Goal: Task Accomplishment & Management: Complete application form

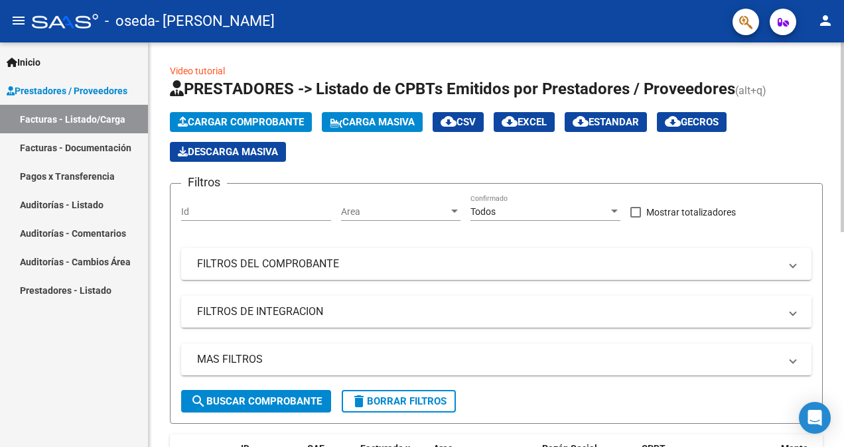
scroll to position [284, 0]
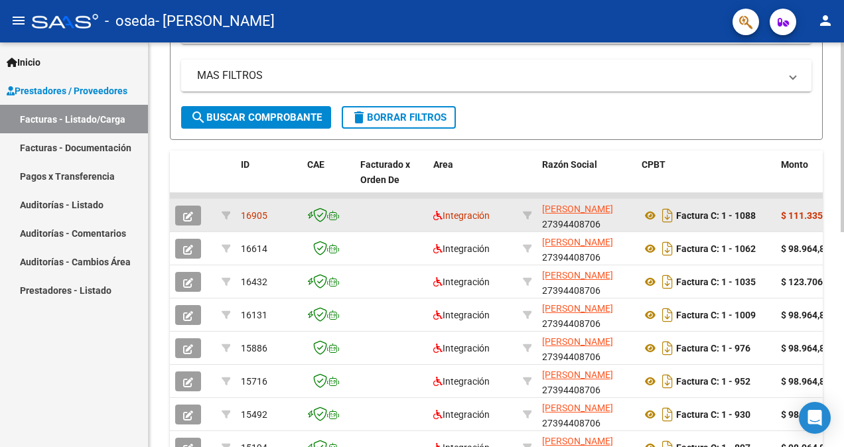
click at [768, 214] on div "Factura C: 1 - 1088" at bounding box center [706, 215] width 129 height 21
drag, startPoint x: 521, startPoint y: 195, endPoint x: 667, endPoint y: 200, distance: 146.7
click at [667, 200] on datatable-scroller "16905 Integración [PERSON_NAME] 27394408706 Factura C: 1 - 1088 $ 111.335,49 [D…" at bounding box center [496, 362] width 653 height 338
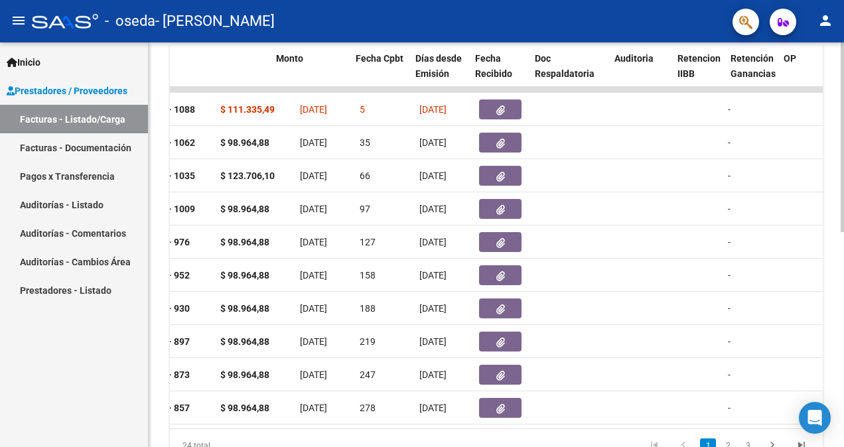
scroll to position [0, 503]
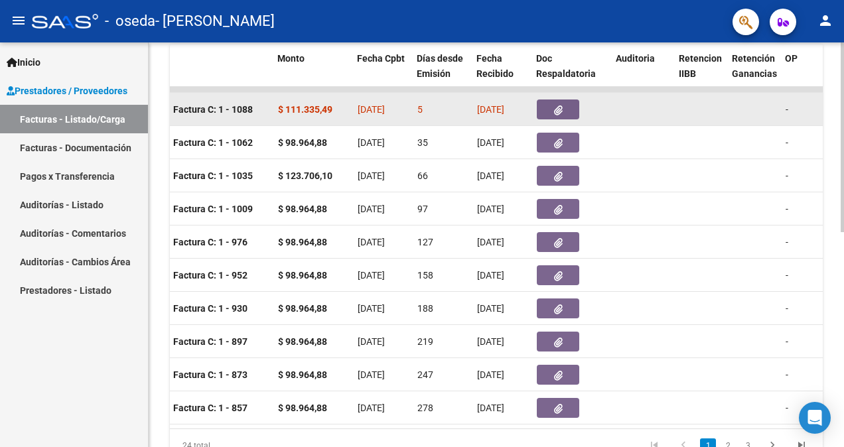
click at [592, 109] on div at bounding box center [571, 110] width 69 height 20
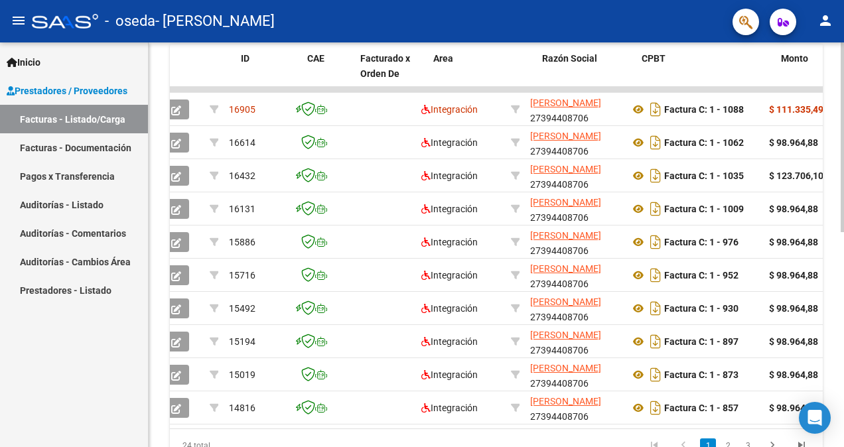
scroll to position [0, 0]
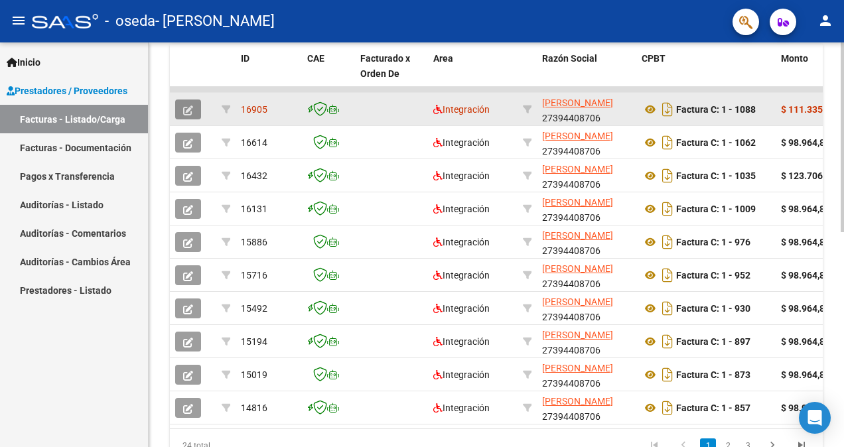
click at [184, 109] on icon "button" at bounding box center [188, 110] width 10 height 10
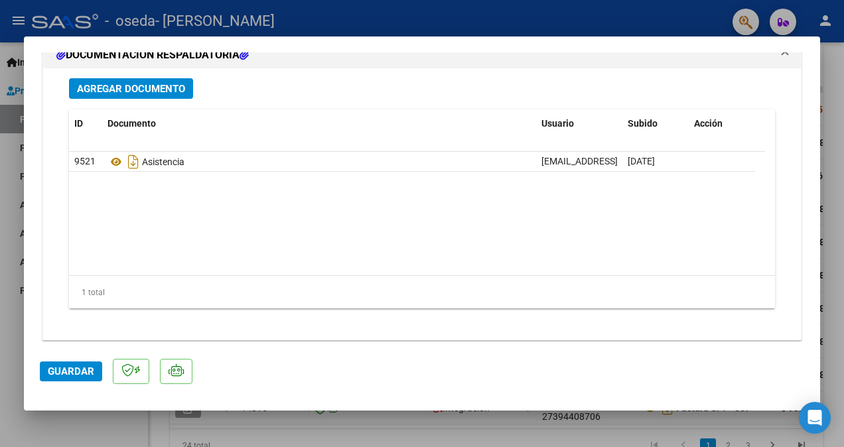
scroll to position [1505, 0]
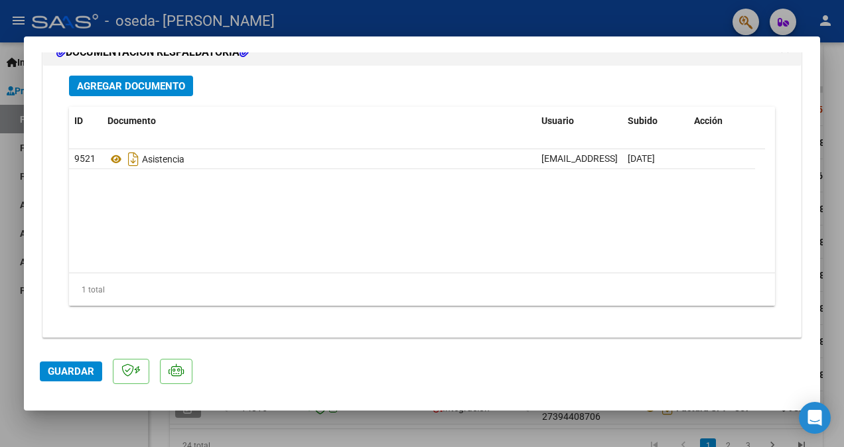
click at [418, 419] on div at bounding box center [422, 223] width 844 height 447
type input "$ 0,00"
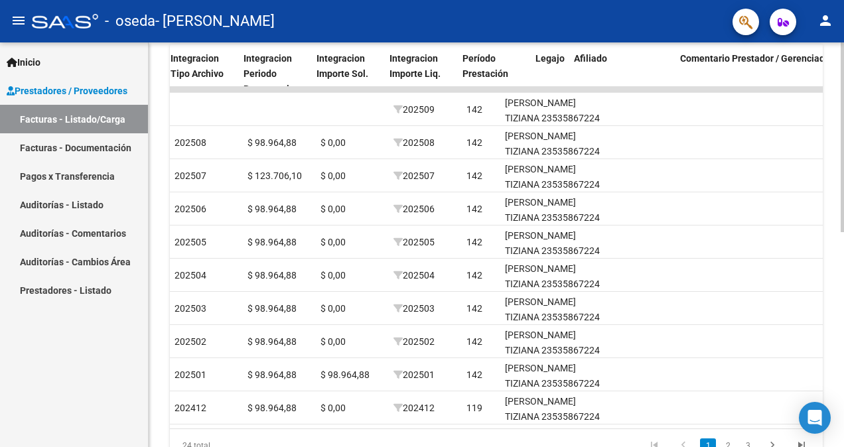
scroll to position [0, 1422]
